Goal: Transaction & Acquisition: Download file/media

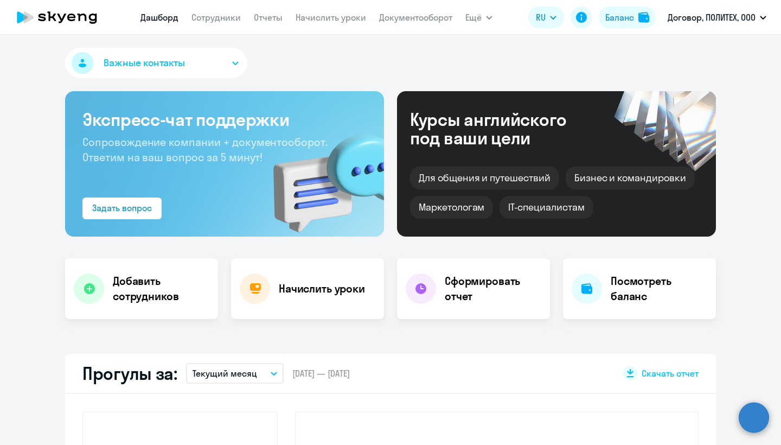
select select "30"
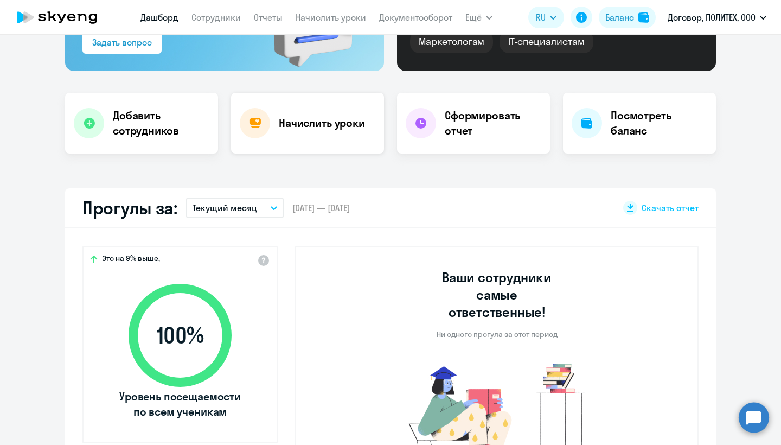
scroll to position [202, 0]
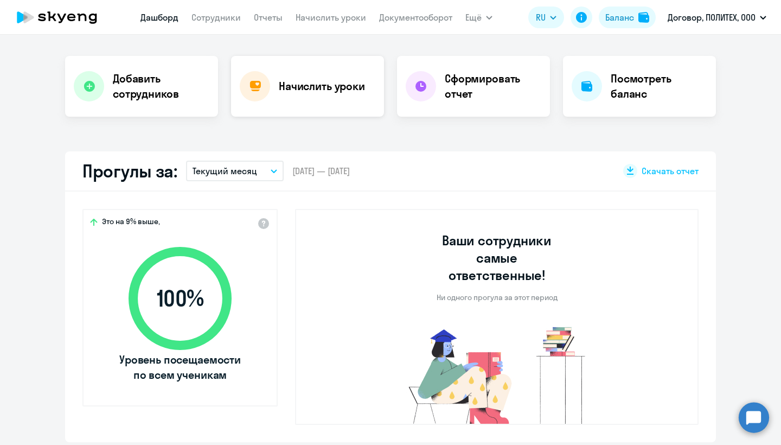
click at [316, 93] on h4 "Начислить уроки" at bounding box center [322, 86] width 86 height 15
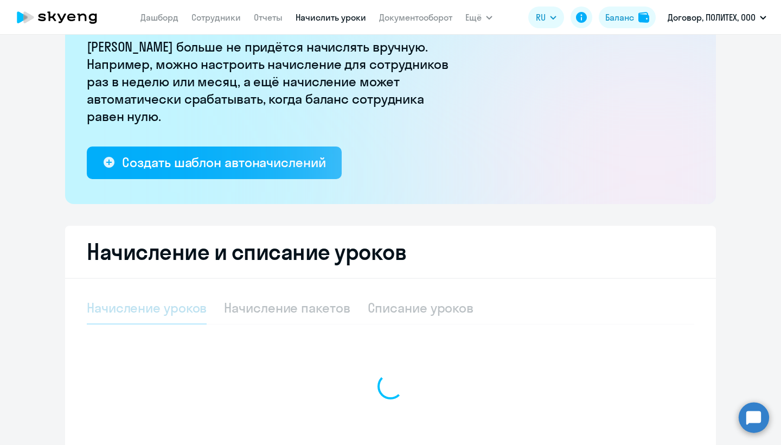
select select "10"
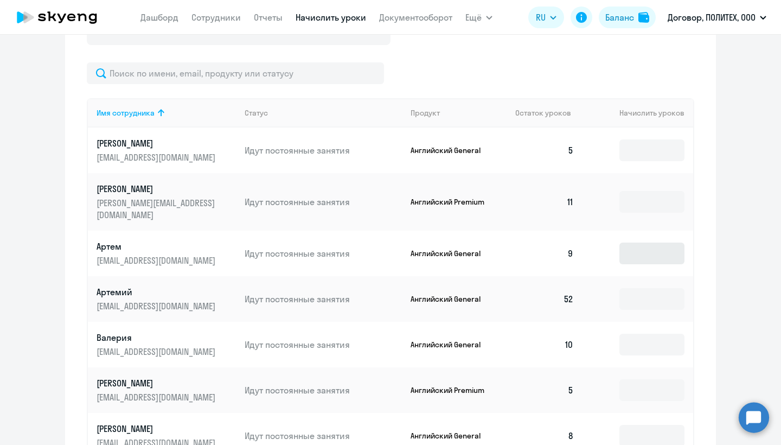
scroll to position [445, 0]
click at [654, 159] on input at bounding box center [651, 151] width 65 height 22
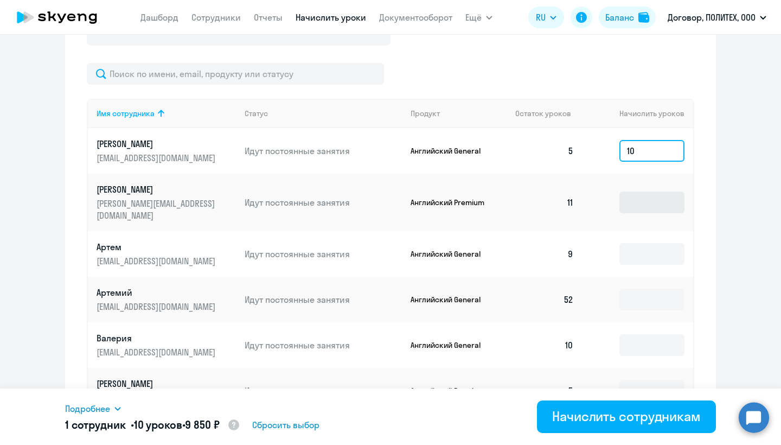
type input "10"
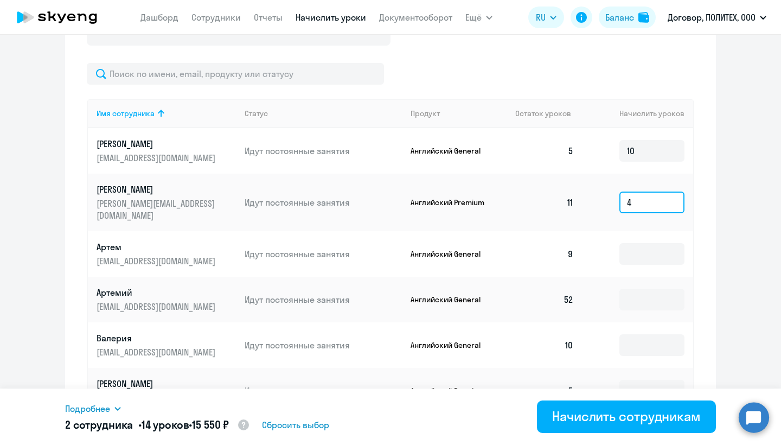
type input "4"
click at [710, 242] on div "Начисление и списание уроков Начисление уроков Начисление пакетов Списание урок…" at bounding box center [390, 261] width 651 height 760
click at [661, 243] on input at bounding box center [651, 254] width 65 height 22
type input "6"
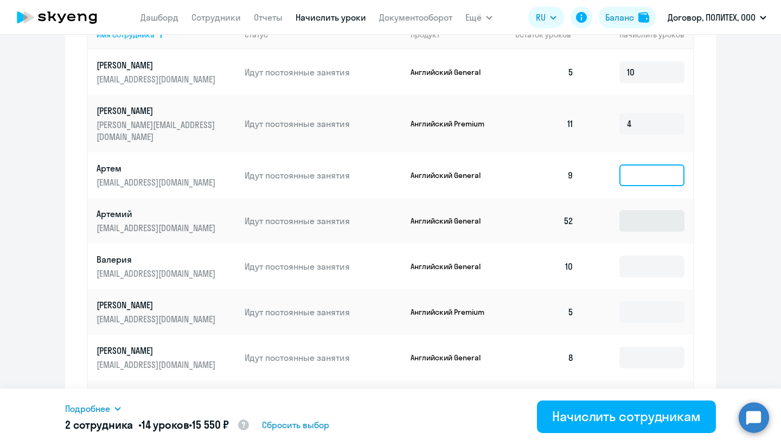
scroll to position [539, 0]
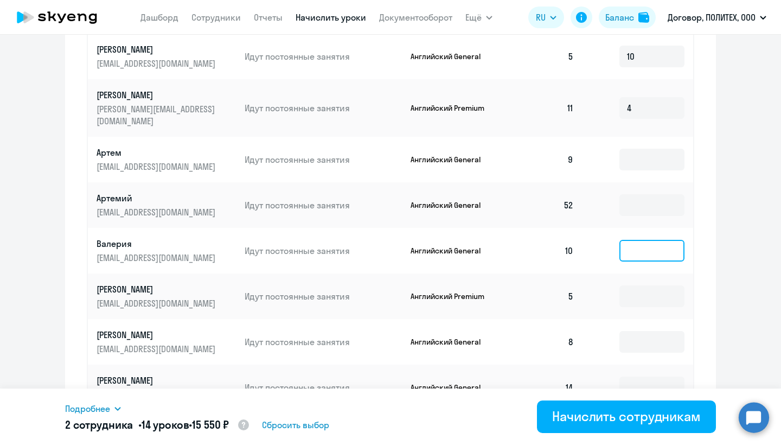
click at [667, 240] on input at bounding box center [651, 251] width 65 height 22
type input "5"
click at [661, 293] on input at bounding box center [651, 296] width 65 height 22
type input "5"
click at [727, 293] on ng-component "Рекомендуем создать шаблон автоначислений Уроки больше не придётся начислять вр…" at bounding box center [390, 29] width 781 height 1035
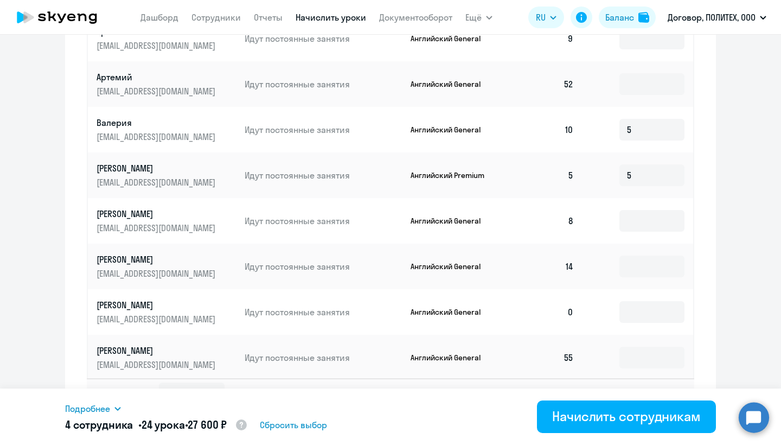
scroll to position [665, 0]
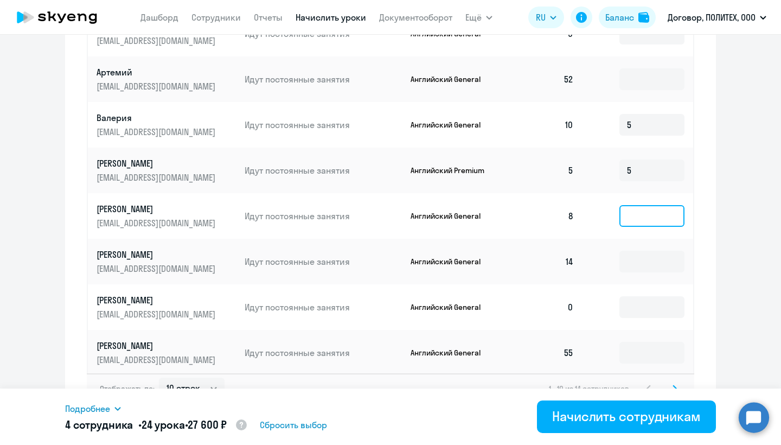
click at [650, 205] on input at bounding box center [651, 216] width 65 height 22
type input "7"
click at [629, 251] on input at bounding box center [651, 262] width 65 height 22
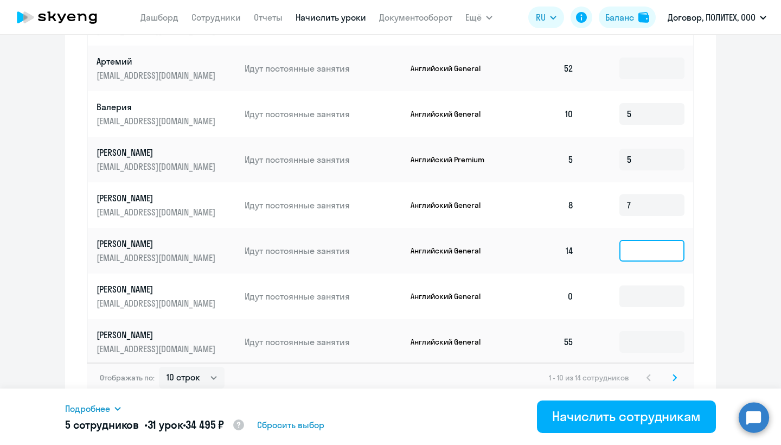
scroll to position [675, 0]
type input "1"
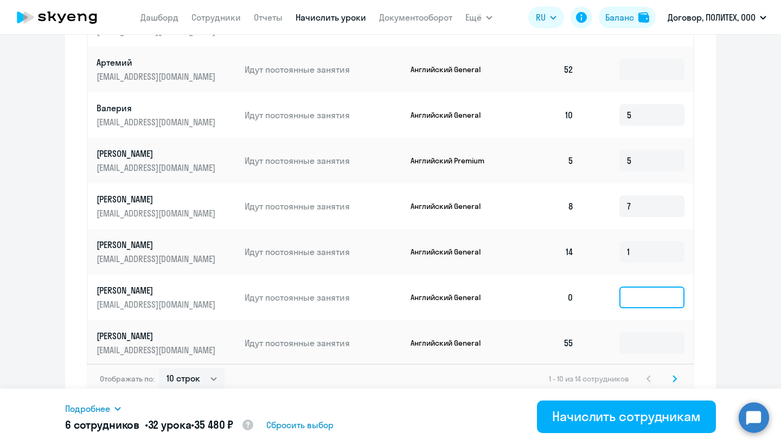
click at [625, 291] on input at bounding box center [651, 297] width 65 height 22
type input "15"
select select "50"
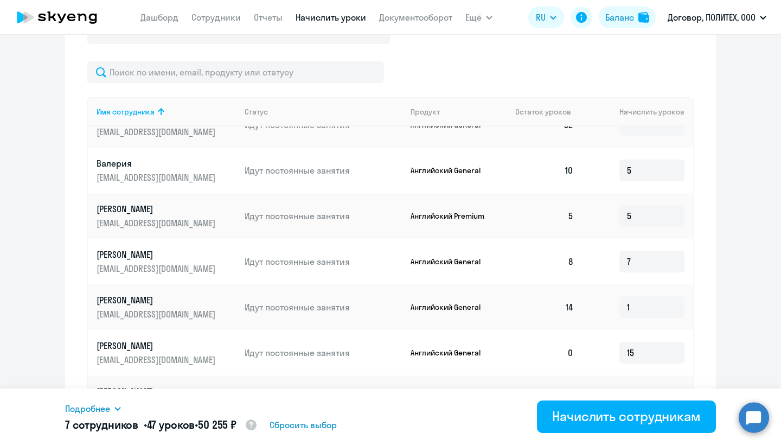
scroll to position [172, 0]
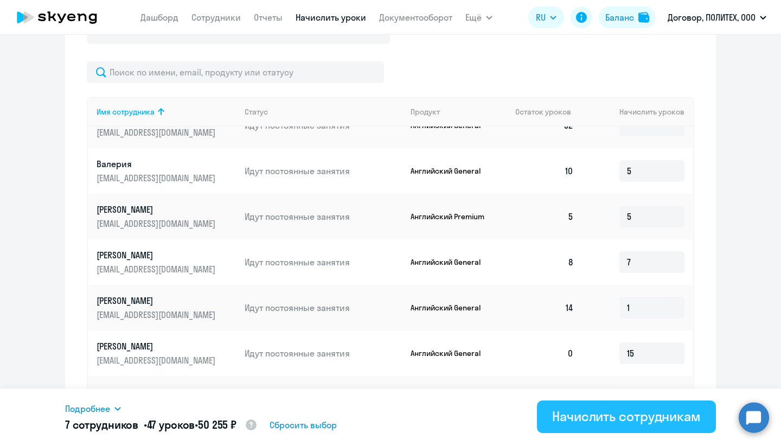
click at [555, 420] on div "Начислить сотрудникам" at bounding box center [626, 415] width 149 height 17
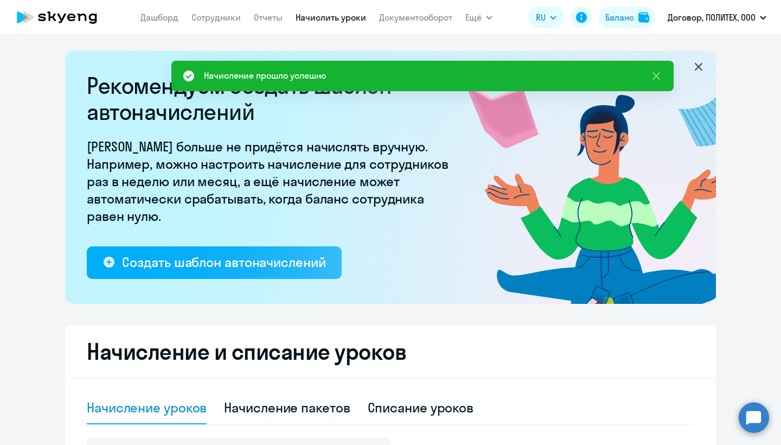
scroll to position [0, 0]
click at [395, 407] on div "Списание уроков" at bounding box center [421, 407] width 106 height 17
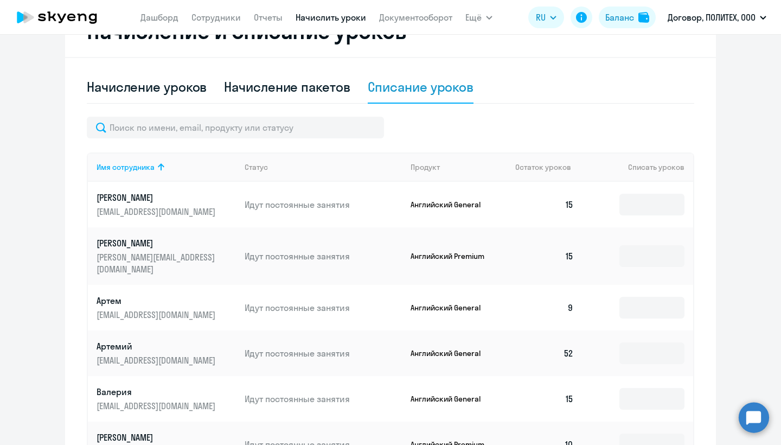
click at [415, 99] on div "Списание уроков" at bounding box center [421, 87] width 106 height 33
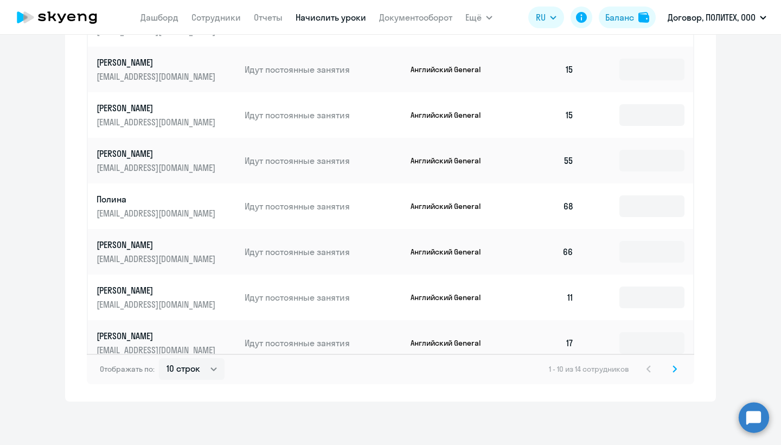
scroll to position [614, 0]
select select "50"
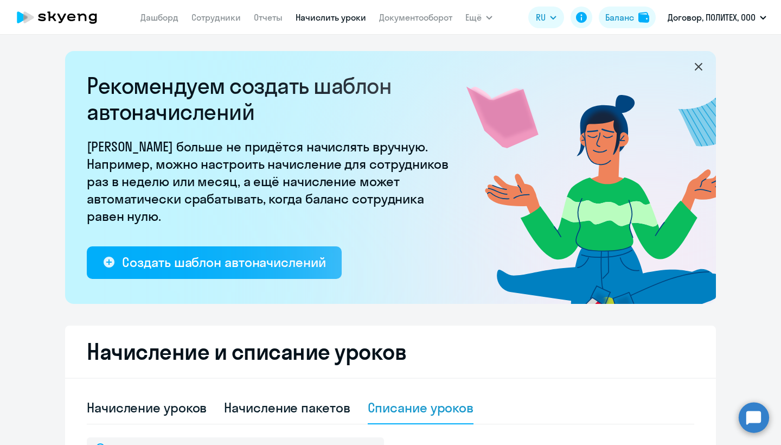
scroll to position [0, 0]
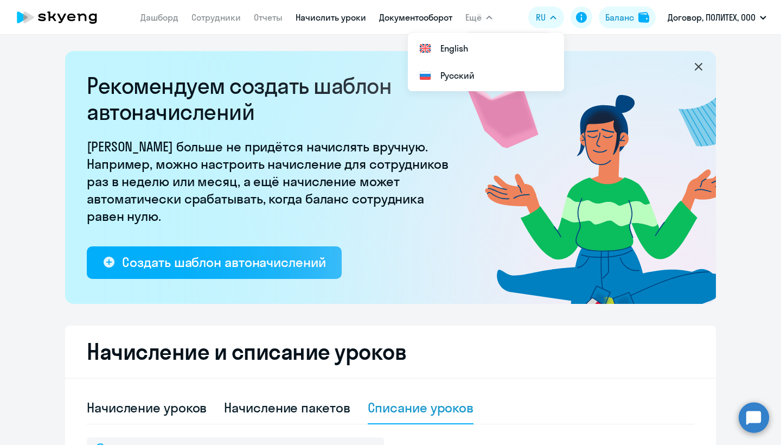
click at [393, 14] on link "Документооборот" at bounding box center [415, 17] width 73 height 11
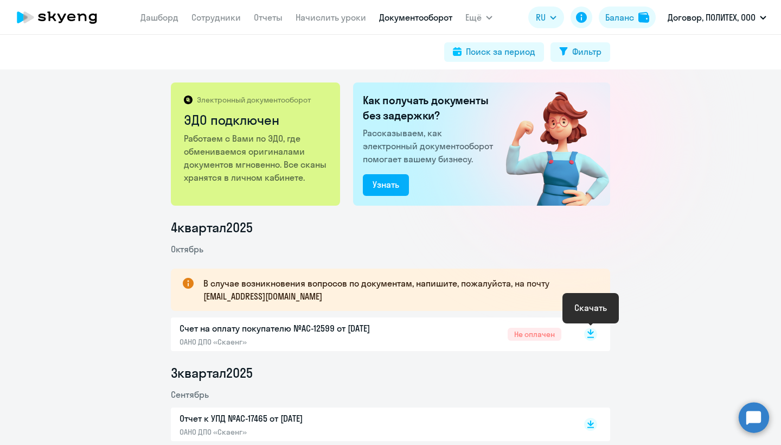
click at [595, 333] on rect at bounding box center [590, 334] width 13 height 13
click at [604, 330] on div "Счет на оплату покупателю №AC-12599 от [DATE] ОАНО ДПО «Скаенг» Не оплачен" at bounding box center [390, 334] width 439 height 34
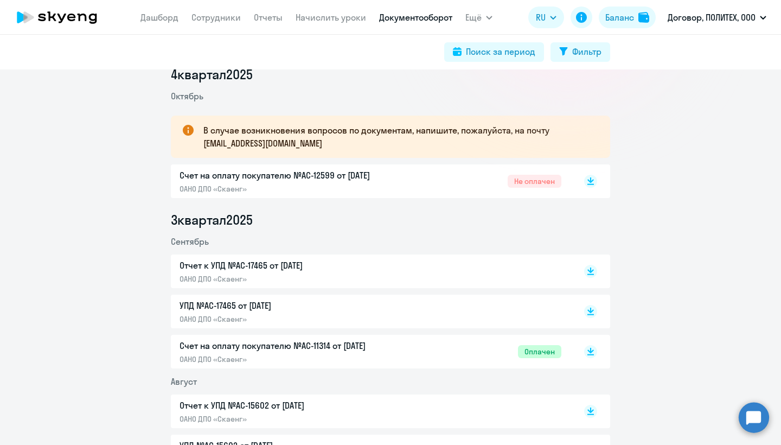
scroll to position [152, 0]
click at [592, 180] on icon at bounding box center [590, 179] width 7 height 5
click at [516, 240] on li "Сентябрь" at bounding box center [390, 241] width 439 height 13
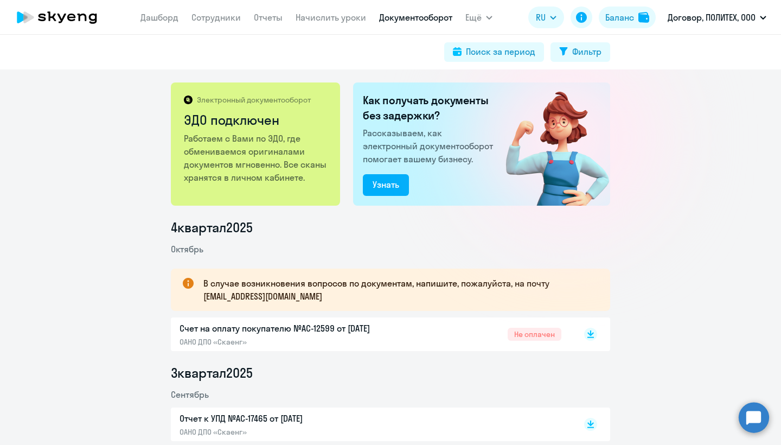
scroll to position [0, 0]
click at [295, 324] on p "Счет на оплату покупателю №AC-12599 от [DATE]" at bounding box center [294, 328] width 228 height 13
click at [76, 14] on icon at bounding box center [56, 17] width 95 height 27
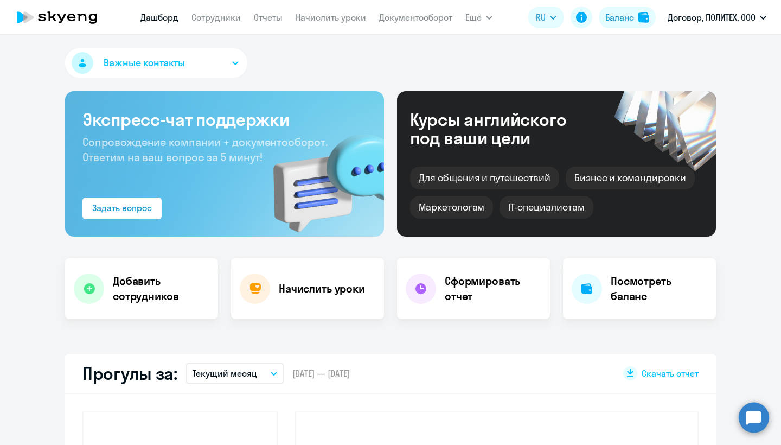
select select "30"
click at [549, 15] on button "RU" at bounding box center [546, 18] width 36 height 22
click at [469, 19] on span "Ещё" at bounding box center [473, 17] width 16 height 13
click at [470, 19] on span "Ещё" at bounding box center [473, 17] width 16 height 13
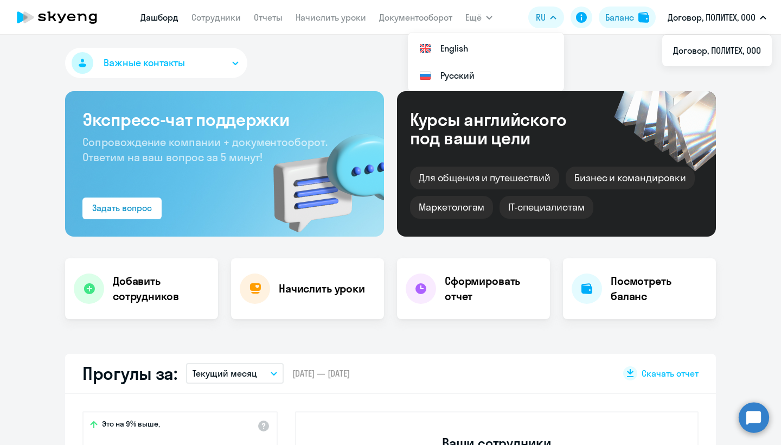
click at [756, 15] on button "Договор, ПОЛИТЕХ, ООО" at bounding box center [717, 17] width 110 height 26
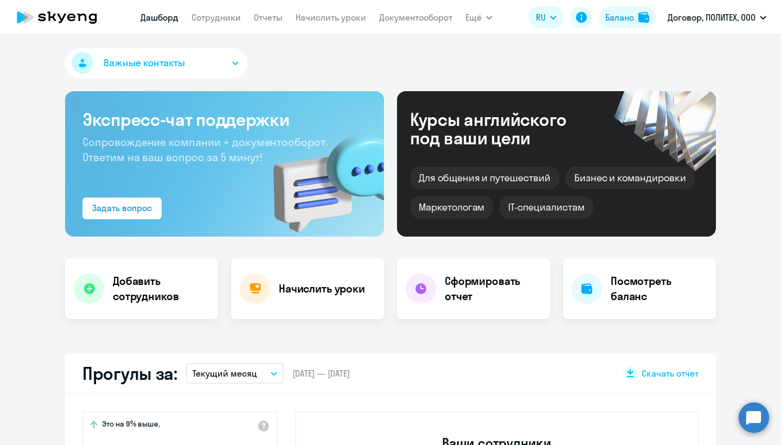
click at [754, 14] on p "Договор, ПОЛИТЕХ, ООО" at bounding box center [712, 17] width 88 height 13
